Goal: Task Accomplishment & Management: Complete application form

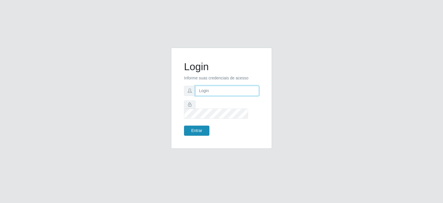
type input "[EMAIL_ADDRESS][DOMAIN_NAME]"
click at [195, 127] on button "Entrar" at bounding box center [196, 130] width 25 height 10
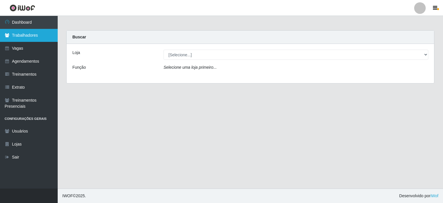
click at [33, 37] on link "Trabalhadores" at bounding box center [29, 35] width 58 height 13
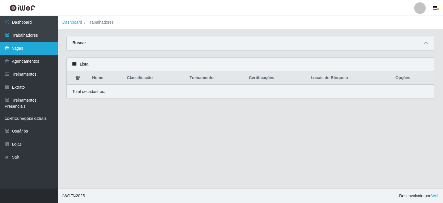
click at [20, 48] on link "Vagas" at bounding box center [29, 48] width 58 height 13
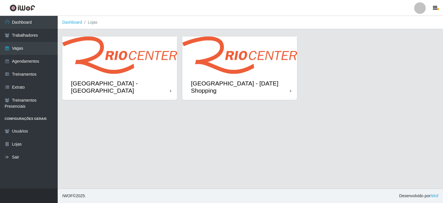
click at [225, 77] on div "[GEOGRAPHIC_DATA] - [DATE] Shopping" at bounding box center [239, 87] width 115 height 26
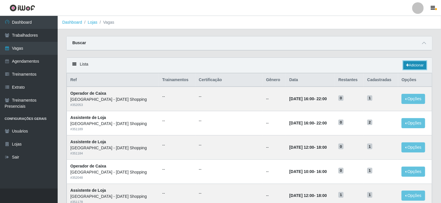
click at [406, 64] on icon at bounding box center [407, 64] width 3 height 3
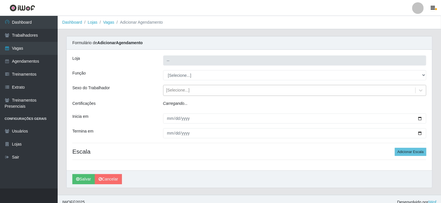
type input "[GEOGRAPHIC_DATA] - [DATE] Shopping"
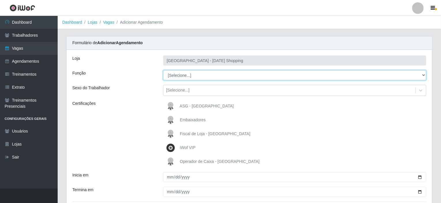
click at [214, 75] on select "[Selecione...] ASG ASG + ASG ++ Assistente de Loja Assistente de Loja + Assiste…" at bounding box center [295, 75] width 264 height 10
select select "156"
click at [163, 70] on select "[Selecione...] ASG ASG + ASG ++ Assistente de Loja Assistente de Loja + Assiste…" at bounding box center [295, 75] width 264 height 10
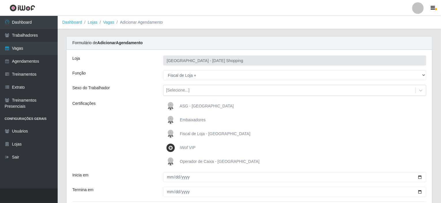
click at [186, 133] on span "Fiscal de Loja - [GEOGRAPHIC_DATA]" at bounding box center [215, 133] width 71 height 5
click at [0, 0] on input "Fiscal de Loja - [GEOGRAPHIC_DATA]" at bounding box center [0, 0] width 0 height 0
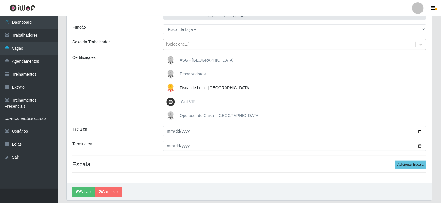
scroll to position [58, 0]
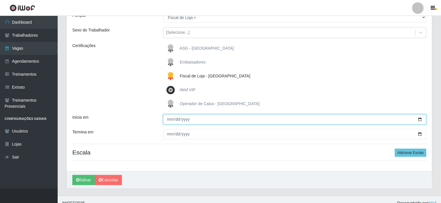
click at [421, 120] on input "Inicia em" at bounding box center [295, 119] width 264 height 10
type input "2025-10-11"
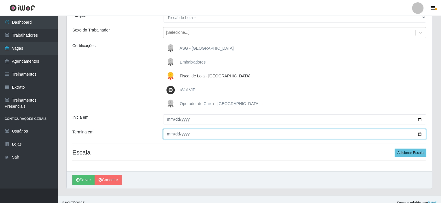
click at [420, 133] on input "Termina em" at bounding box center [295, 134] width 264 height 10
type input "2025-10-31"
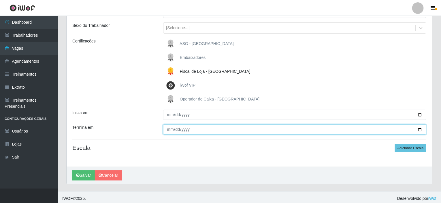
scroll to position [64, 0]
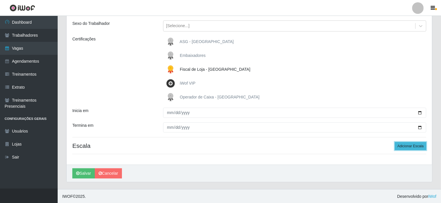
click at [415, 144] on button "Adicionar Escala" at bounding box center [410, 146] width 31 height 8
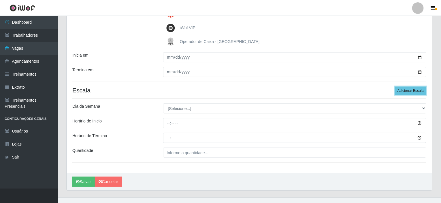
scroll to position [122, 0]
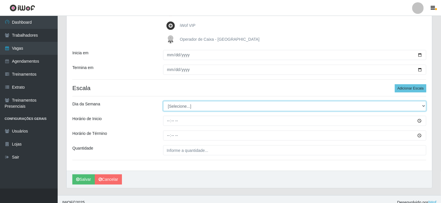
click at [202, 105] on select "[Selecione...] Segunda Terça Quarta Quinta Sexta Sábado Domingo" at bounding box center [295, 106] width 264 height 10
select select "6"
click at [163, 101] on select "[Selecione...] Segunda Terça Quarta Quinta Sexta Sábado Domingo" at bounding box center [295, 106] width 264 height 10
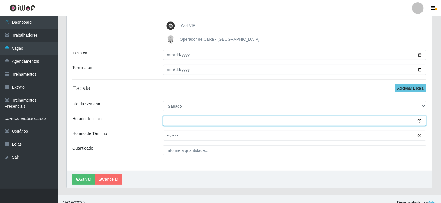
click at [167, 123] on input "Horário de Inicio" at bounding box center [295, 121] width 264 height 10
type input "16:20"
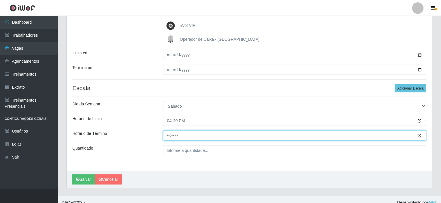
click at [167, 136] on input "Horário de Término" at bounding box center [295, 135] width 264 height 10
type input "22:20"
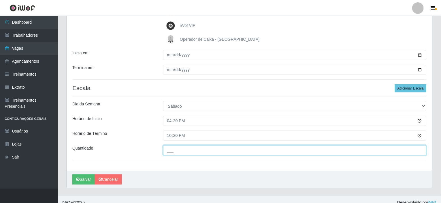
click at [189, 150] on input "___" at bounding box center [295, 150] width 264 height 10
type input "01_"
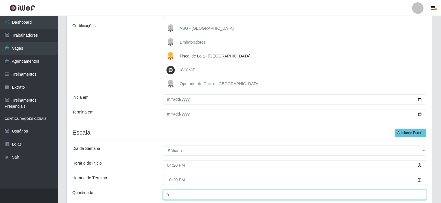
scroll to position [115, 0]
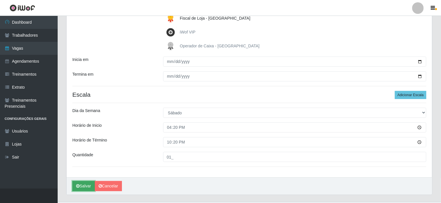
click at [82, 185] on button "Salvar" at bounding box center [83, 186] width 22 height 10
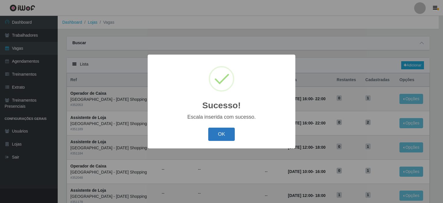
click at [216, 136] on button "OK" at bounding box center [221, 134] width 27 height 14
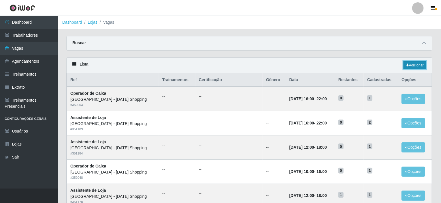
click at [408, 66] on link "Adicionar" at bounding box center [415, 65] width 23 height 8
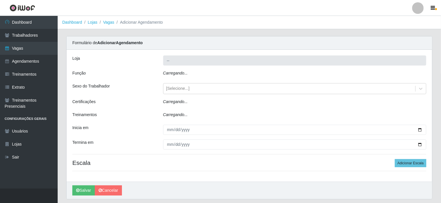
type input "[GEOGRAPHIC_DATA] - [DATE] Shopping"
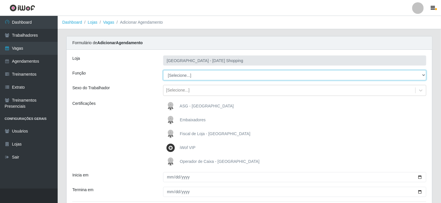
click at [185, 79] on select "[Selecione...] ASG ASG + ASG ++ Assistente de Loja Assistente de Loja + Assiste…" at bounding box center [295, 75] width 264 height 10
select select "156"
click at [163, 70] on select "[Selecione...] ASG ASG + ASG ++ Assistente de Loja Assistente de Loja + Assiste…" at bounding box center [295, 75] width 264 height 10
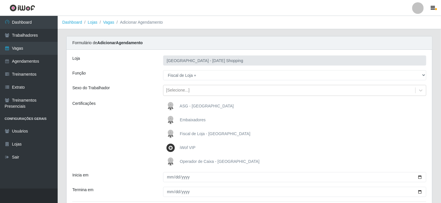
click at [183, 132] on span "Fiscal de Loja - [GEOGRAPHIC_DATA]" at bounding box center [215, 133] width 71 height 5
click at [0, 0] on input "Fiscal de Loja - [GEOGRAPHIC_DATA]" at bounding box center [0, 0] width 0 height 0
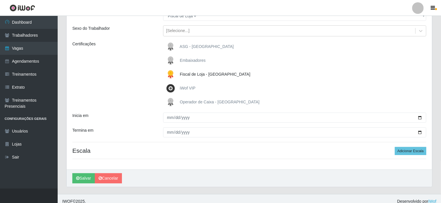
scroll to position [64, 0]
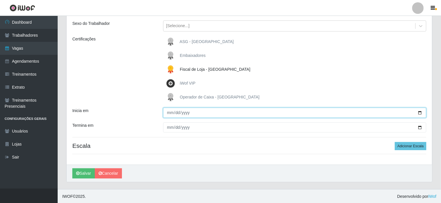
click at [421, 110] on input "Inicia em" at bounding box center [295, 113] width 264 height 10
type input "2025-10-12"
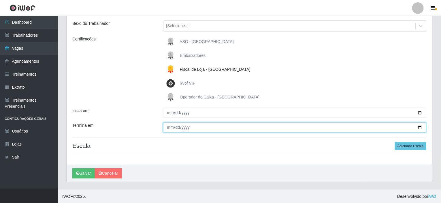
click at [422, 127] on input "Termina em" at bounding box center [295, 127] width 264 height 10
type input "2025-10-26"
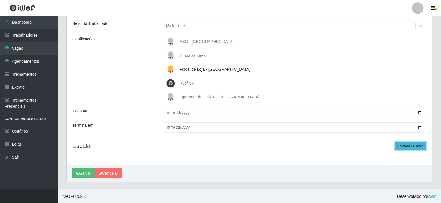
click at [413, 147] on button "Adicionar Escala" at bounding box center [410, 146] width 31 height 8
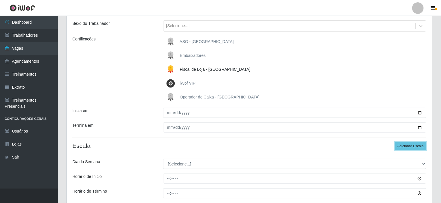
scroll to position [122, 0]
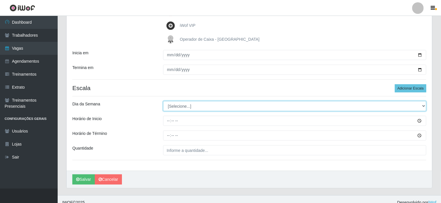
click at [192, 107] on select "[Selecione...] Segunda Terça Quarta Quinta Sexta Sábado Domingo" at bounding box center [295, 106] width 264 height 10
select select "0"
click at [163, 101] on select "[Selecione...] Segunda Terça Quarta Quinta Sexta Sábado Domingo" at bounding box center [295, 106] width 264 height 10
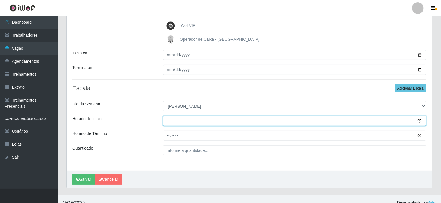
click at [168, 120] on input "Horário de Inicio" at bounding box center [295, 121] width 264 height 10
type input "15:20"
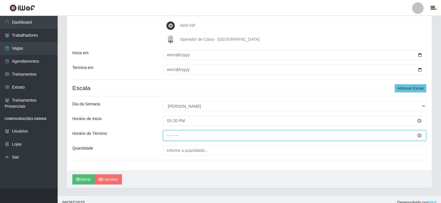
click at [168, 134] on input "Horário de Término" at bounding box center [295, 135] width 264 height 10
type input "21:20"
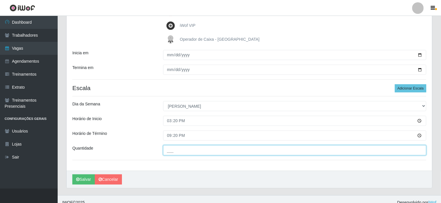
click at [176, 151] on input "___" at bounding box center [295, 150] width 264 height 10
type input "01_"
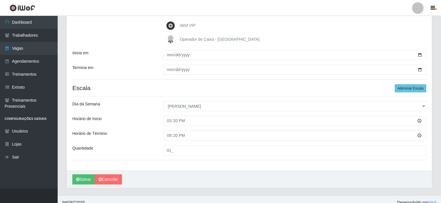
click at [160, 170] on div "Salvar Cancelar" at bounding box center [250, 178] width 366 height 17
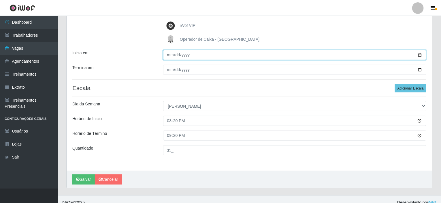
click at [422, 54] on input "2025-10-12" at bounding box center [295, 55] width 264 height 10
type input "2025-10-05"
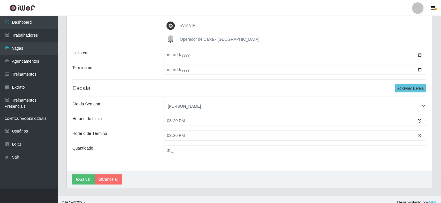
click at [174, 168] on div "Loja Rio Center - Natal Shopping Função [Selecione...] ASG ASG + ASG ++ Assiste…" at bounding box center [250, 49] width 366 height 243
click at [86, 176] on button "Salvar" at bounding box center [83, 179] width 22 height 10
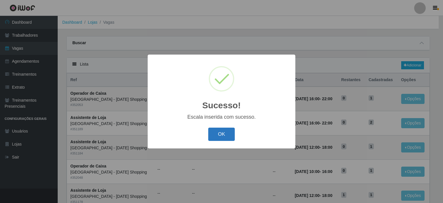
click at [221, 134] on button "OK" at bounding box center [221, 134] width 27 height 14
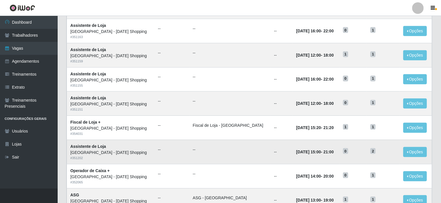
scroll to position [284, 0]
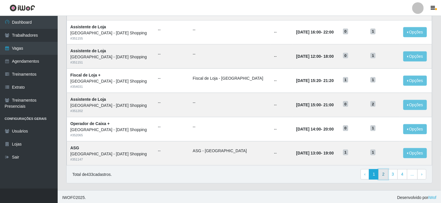
click at [384, 173] on link "2" at bounding box center [384, 174] width 10 height 10
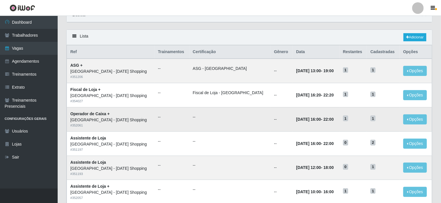
scroll to position [58, 0]
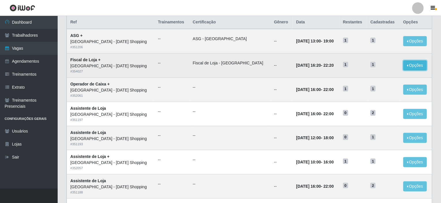
click at [404, 66] on button "Opções" at bounding box center [416, 65] width 24 height 10
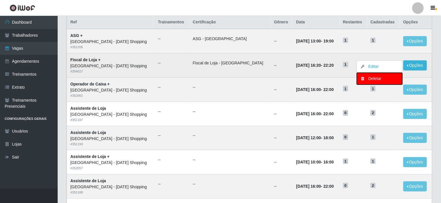
click at [363, 78] on div "Deletar" at bounding box center [380, 79] width 34 height 6
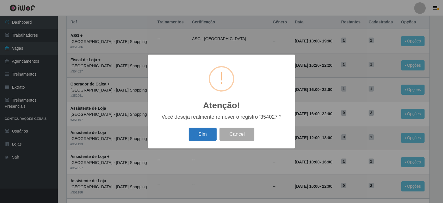
click at [204, 135] on button "Sim" at bounding box center [203, 134] width 28 height 14
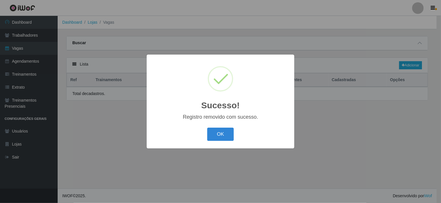
scroll to position [0, 0]
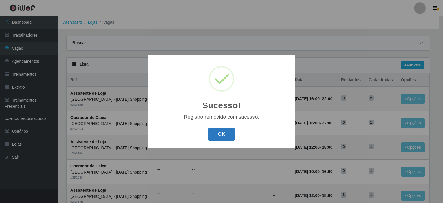
click at [227, 137] on button "OK" at bounding box center [221, 134] width 27 height 14
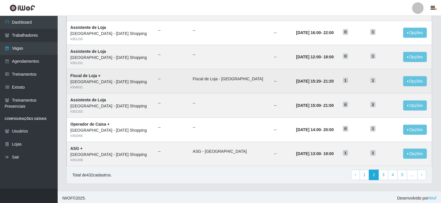
scroll to position [284, 0]
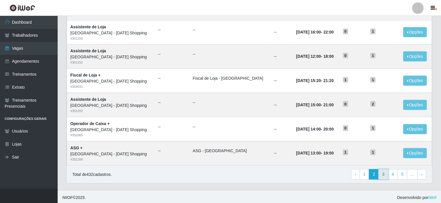
click at [384, 173] on link "3" at bounding box center [384, 174] width 10 height 10
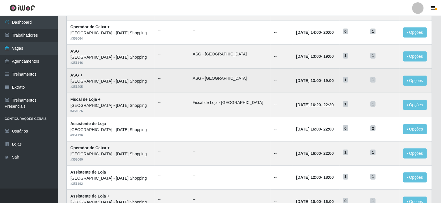
scroll to position [144, 0]
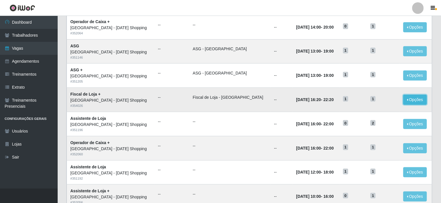
click at [404, 100] on button "Opções" at bounding box center [416, 100] width 24 height 10
click at [367, 113] on div "Deletar" at bounding box center [380, 113] width 34 height 6
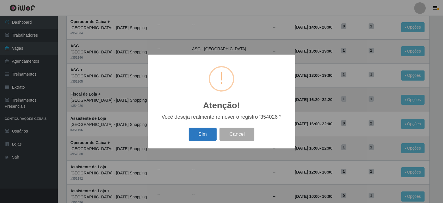
click at [207, 134] on button "Sim" at bounding box center [203, 134] width 28 height 14
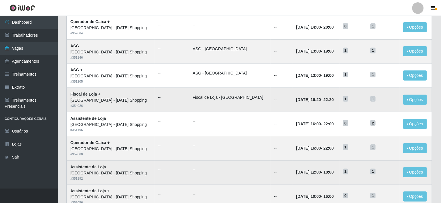
scroll to position [0, 0]
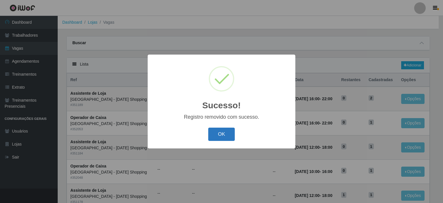
click at [212, 137] on button "OK" at bounding box center [221, 134] width 27 height 14
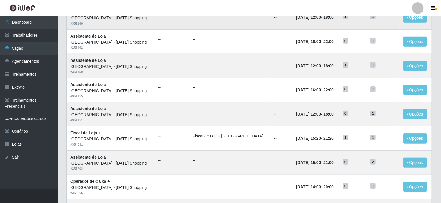
scroll to position [198, 0]
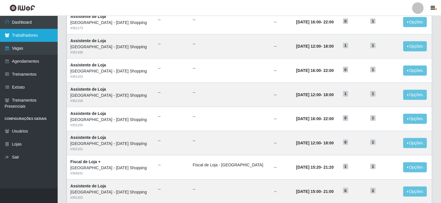
click at [16, 37] on link "Trabalhadores" at bounding box center [29, 35] width 58 height 13
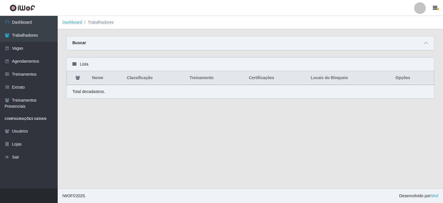
click at [338, 48] on div "Buscar" at bounding box center [250, 43] width 367 height 14
click at [267, 41] on div "Buscar" at bounding box center [250, 43] width 367 height 14
click at [426, 44] on icon at bounding box center [426, 43] width 4 height 4
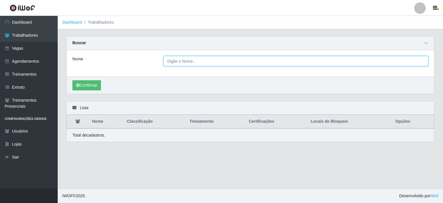
click at [209, 62] on input "Nome" at bounding box center [296, 61] width 265 height 10
type input "fiscal"
click at [72, 80] on button "Confirmar" at bounding box center [86, 85] width 29 height 10
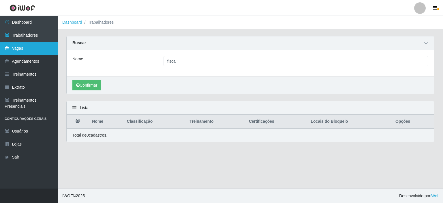
click at [27, 50] on link "Vagas" at bounding box center [29, 48] width 58 height 13
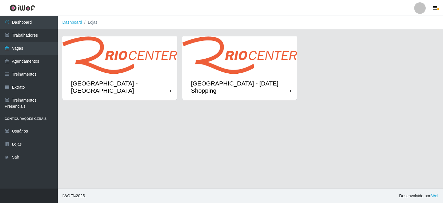
click at [228, 58] on img at bounding box center [239, 54] width 115 height 37
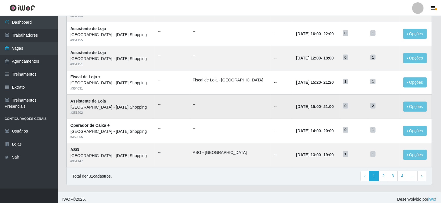
scroll to position [284, 0]
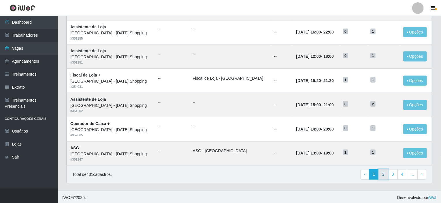
click at [383, 172] on link "2" at bounding box center [384, 174] width 10 height 10
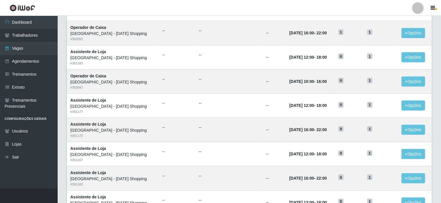
scroll to position [284, 0]
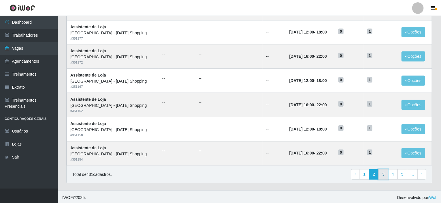
click at [382, 173] on link "3" at bounding box center [384, 174] width 10 height 10
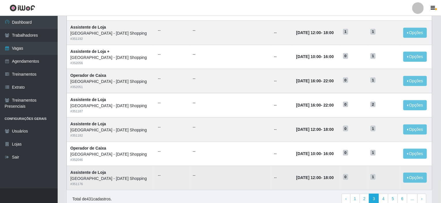
scroll to position [284, 0]
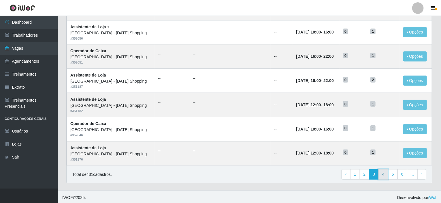
click at [385, 175] on link "4" at bounding box center [384, 174] width 10 height 10
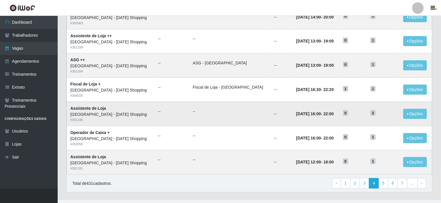
scroll to position [284, 0]
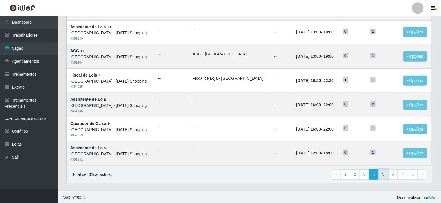
click at [385, 176] on link "5" at bounding box center [384, 174] width 10 height 10
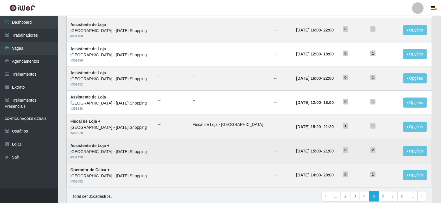
scroll to position [284, 0]
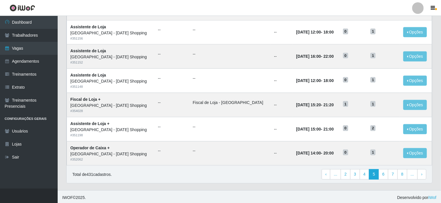
click at [143, 190] on footer "IWOF © 2025 . Desenvolvido por iWof" at bounding box center [250, 197] width 384 height 14
drag, startPoint x: 177, startPoint y: 102, endPoint x: 224, endPoint y: 104, distance: 47.0
click at [224, 104] on td "Fiscal de Loja - [GEOGRAPHIC_DATA]" at bounding box center [230, 105] width 81 height 24
click at [168, 177] on div "Total de 431 cadastros. ‹ Previous ... 2 3 4 5 6 7 8 ... › Next" at bounding box center [249, 174] width 354 height 10
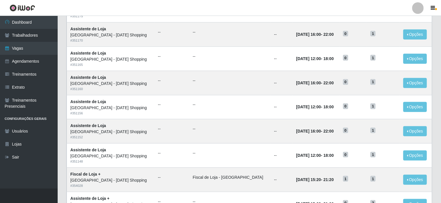
scroll to position [198, 0]
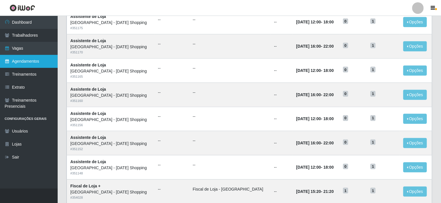
click at [13, 64] on link "Agendamentos" at bounding box center [29, 61] width 58 height 13
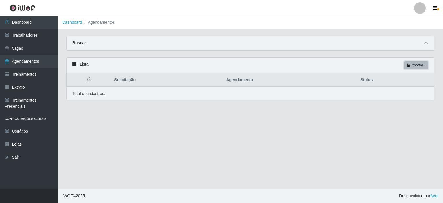
click at [421, 64] on button "Exportar" at bounding box center [416, 65] width 24 height 8
click at [392, 76] on button "PDF" at bounding box center [406, 76] width 46 height 12
click at [413, 63] on button "Exportar" at bounding box center [416, 65] width 24 height 8
click at [389, 89] on button "Excel" at bounding box center [406, 88] width 46 height 12
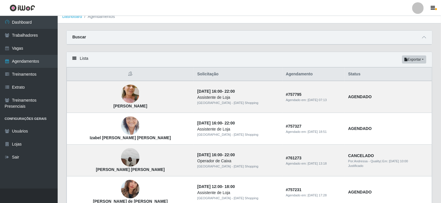
scroll to position [29, 0]
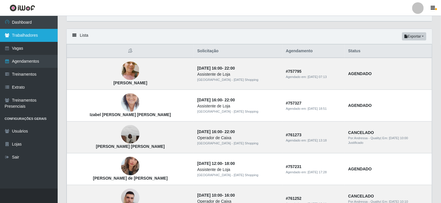
click at [23, 37] on link "Trabalhadores" at bounding box center [29, 35] width 58 height 13
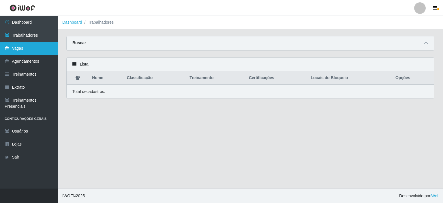
click at [23, 54] on link "Vagas" at bounding box center [29, 48] width 58 height 13
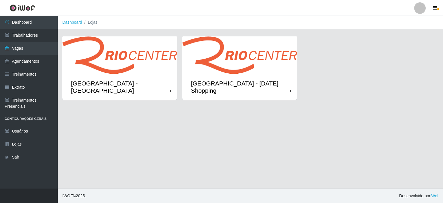
click at [210, 74] on div "[GEOGRAPHIC_DATA] - [DATE] Shopping" at bounding box center [239, 87] width 115 height 26
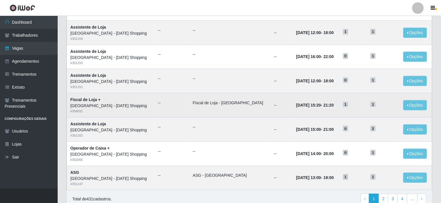
scroll to position [284, 0]
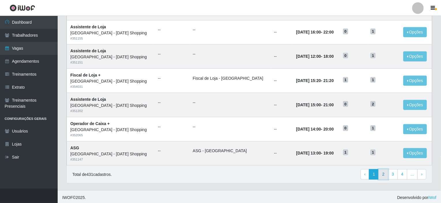
click at [384, 175] on link "2" at bounding box center [384, 174] width 10 height 10
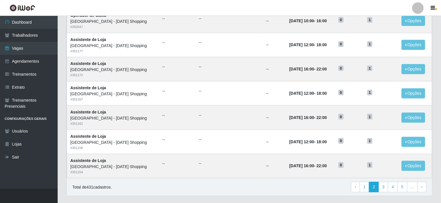
scroll to position [284, 0]
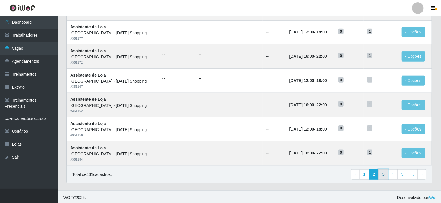
click at [385, 172] on link "3" at bounding box center [384, 174] width 10 height 10
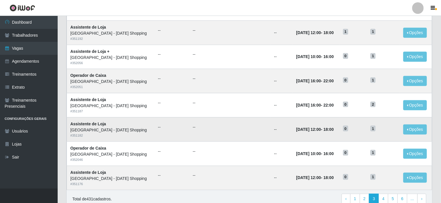
scroll to position [284, 0]
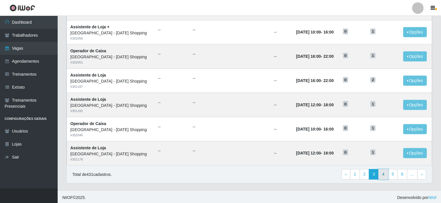
click at [382, 170] on link "4" at bounding box center [384, 174] width 10 height 10
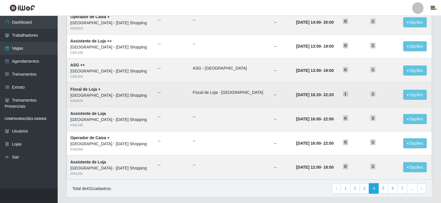
scroll to position [284, 0]
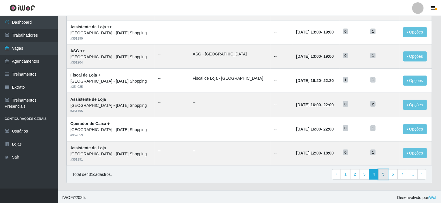
click at [387, 172] on link "5" at bounding box center [384, 174] width 10 height 10
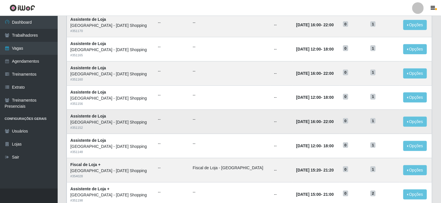
scroll to position [231, 0]
